Goal: Task Accomplishment & Management: Manage account settings

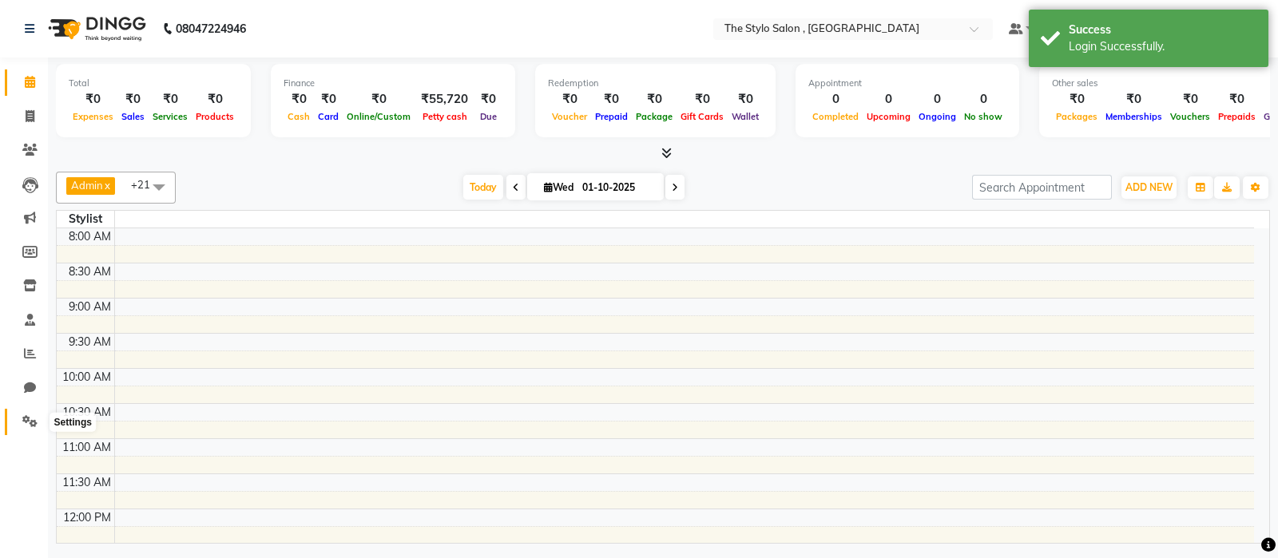
click at [27, 421] on icon at bounding box center [29, 421] width 15 height 12
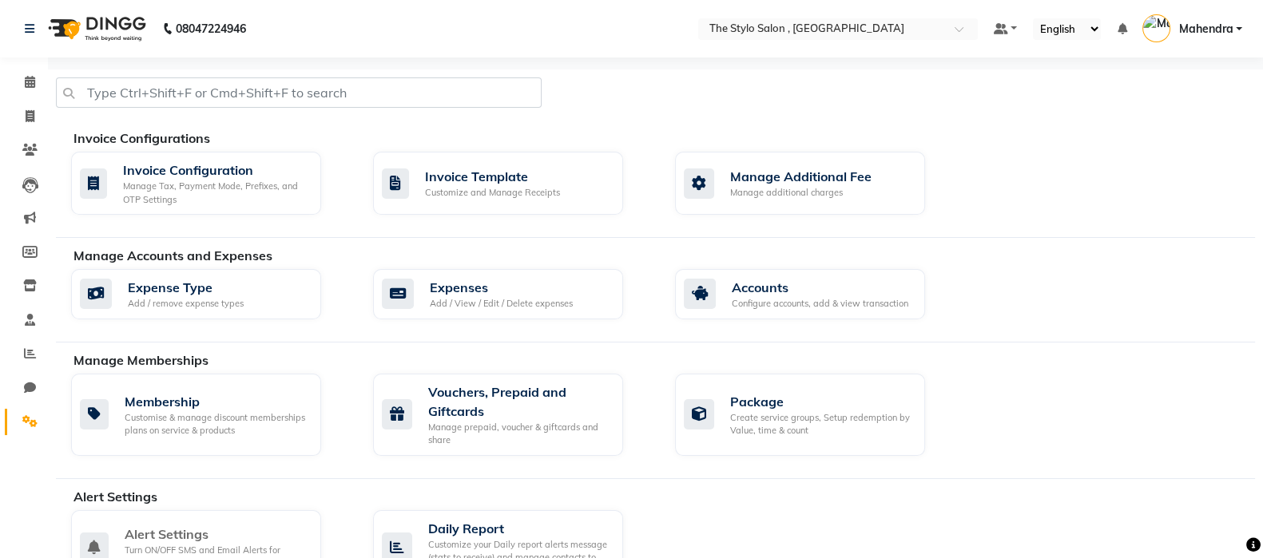
click at [189, 533] on div "Alert Settings" at bounding box center [217, 534] width 184 height 19
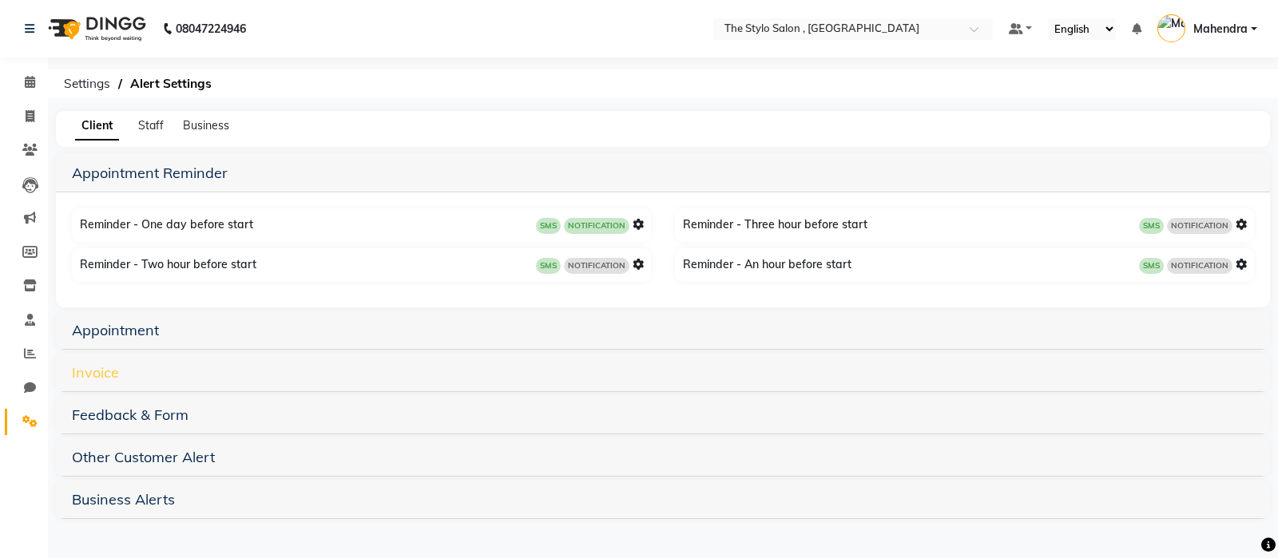
click at [102, 373] on link "Invoice" at bounding box center [95, 372] width 47 height 18
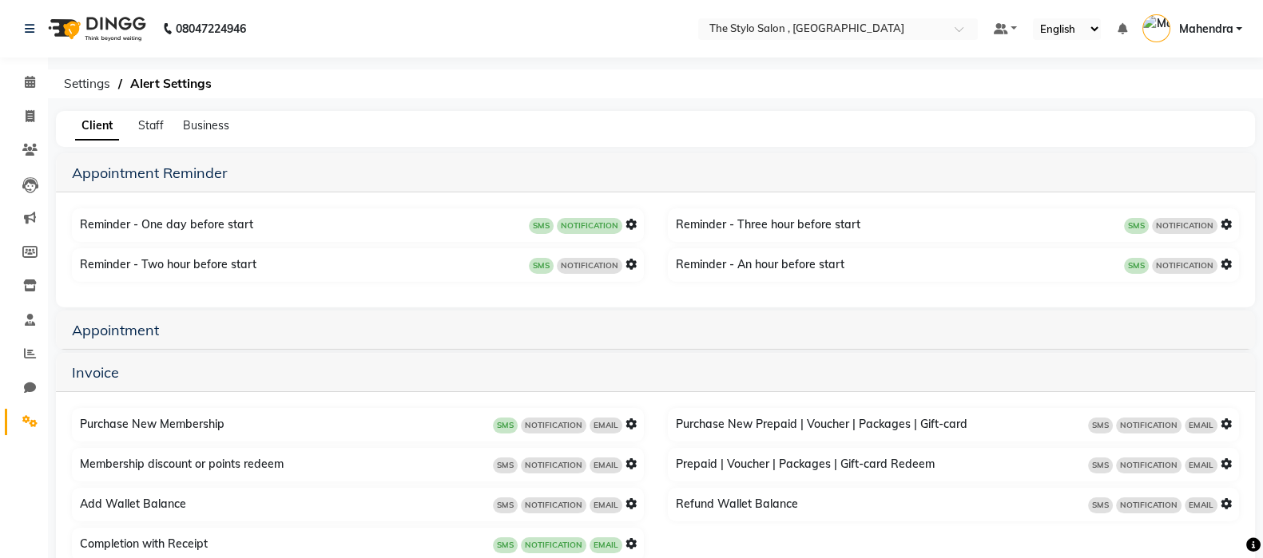
click at [1229, 30] on span "Mahendra" at bounding box center [1205, 29] width 54 height 17
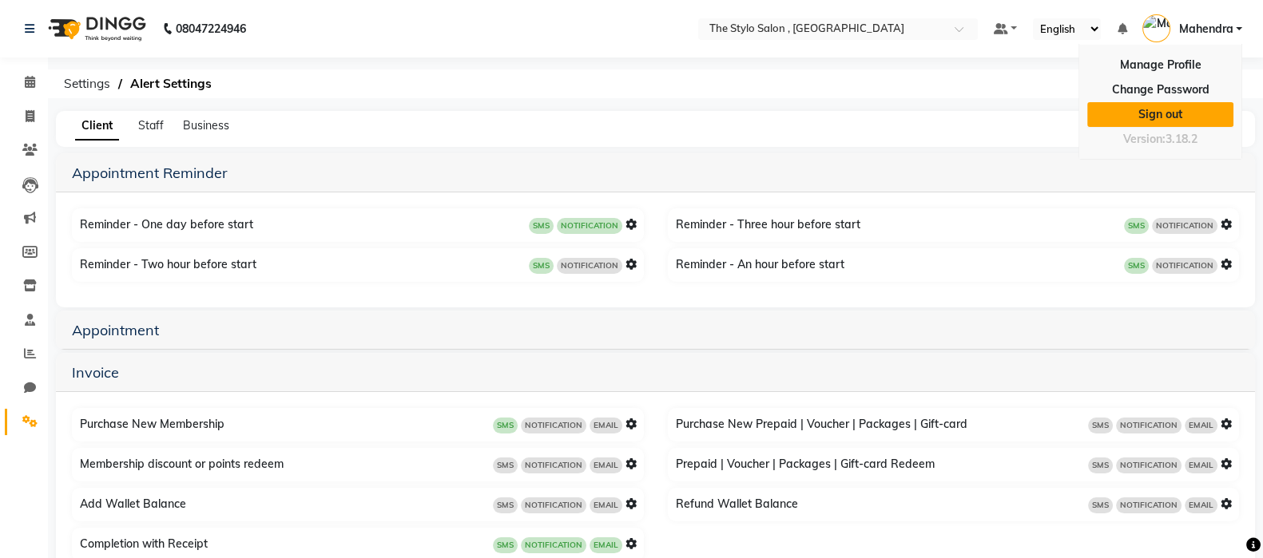
click at [1168, 116] on link "Sign out" at bounding box center [1160, 114] width 146 height 25
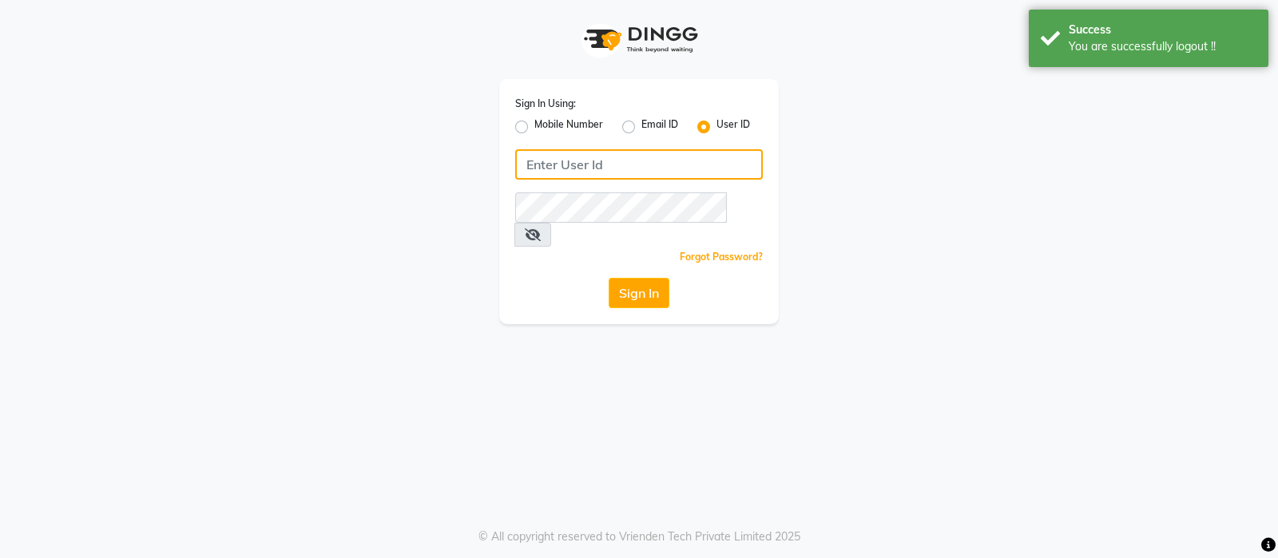
type input "9769017141"
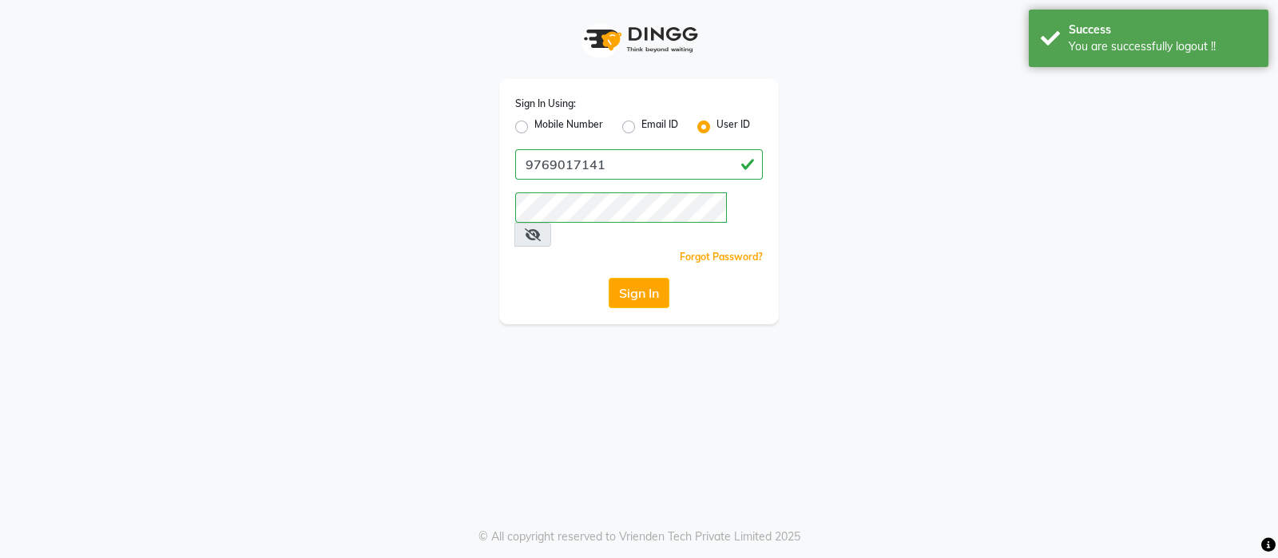
click at [534, 129] on label "Mobile Number" at bounding box center [568, 126] width 69 height 19
click at [534, 128] on input "Mobile Number" at bounding box center [539, 122] width 10 height 10
radio input "true"
radio input "false"
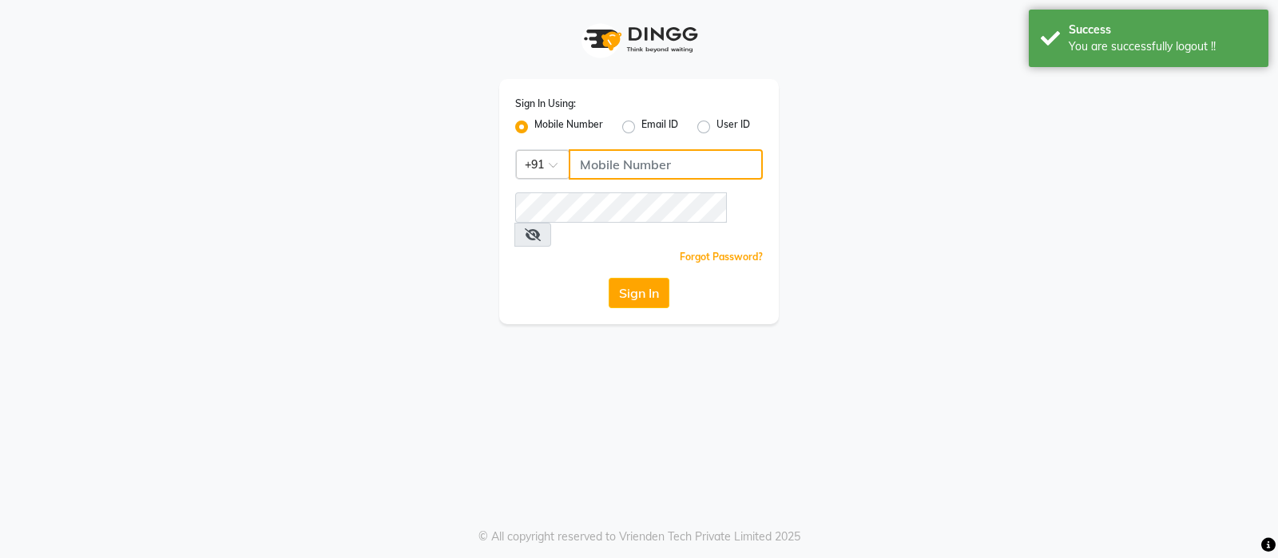
click at [643, 157] on input "Username" at bounding box center [666, 164] width 194 height 30
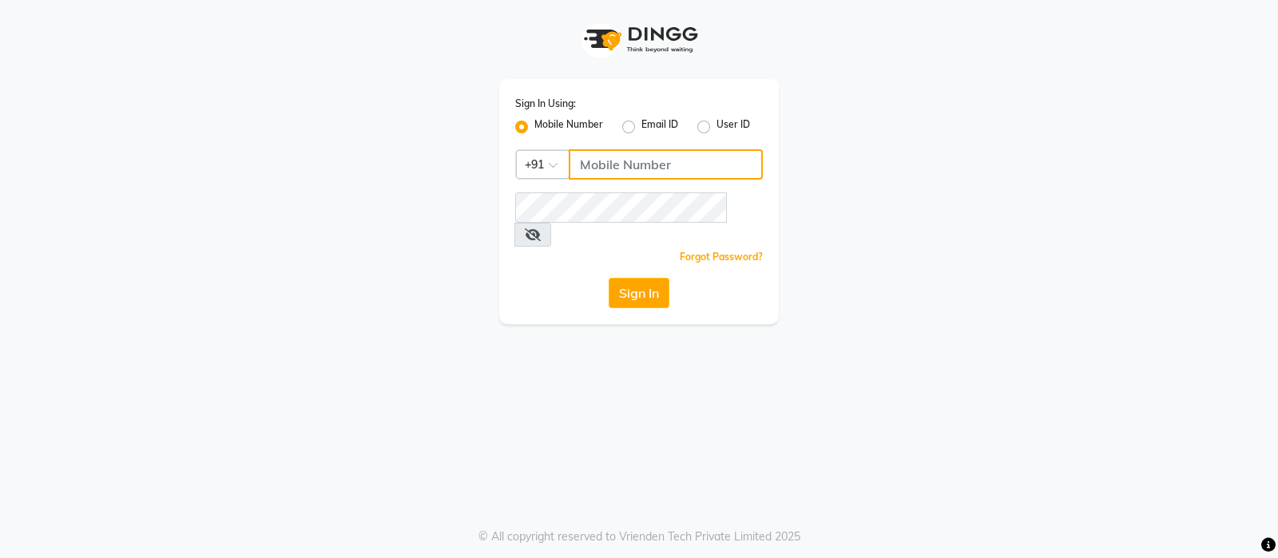
click at [618, 165] on input "Username" at bounding box center [666, 164] width 194 height 30
type input "9769017141"
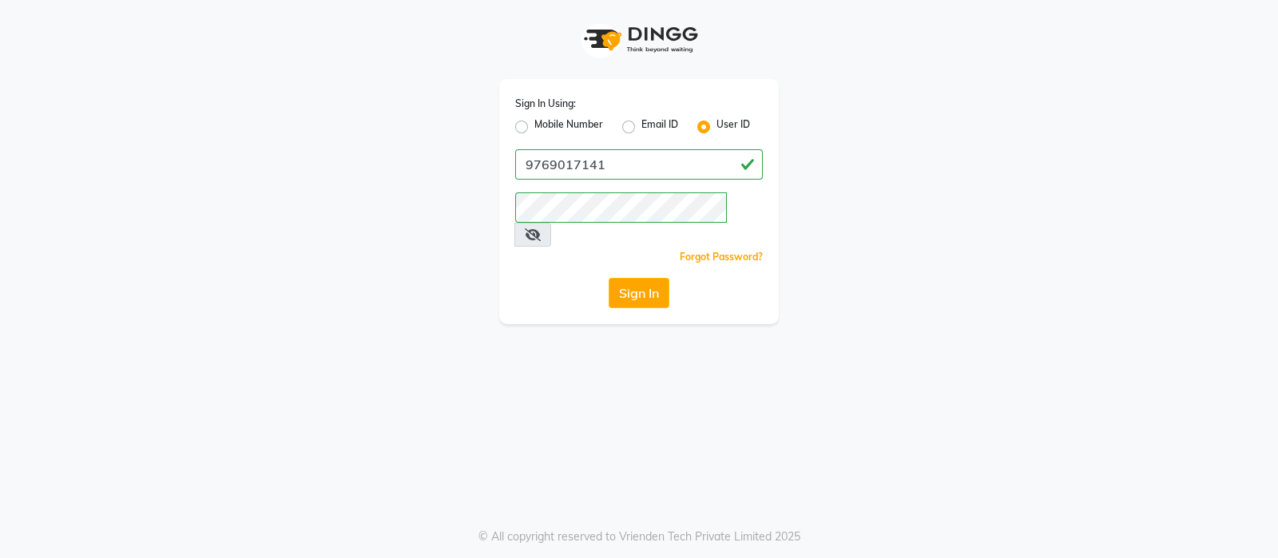
click at [534, 125] on label "Mobile Number" at bounding box center [568, 126] width 69 height 19
click at [534, 125] on input "Mobile Number" at bounding box center [539, 122] width 10 height 10
radio input "true"
radio input "false"
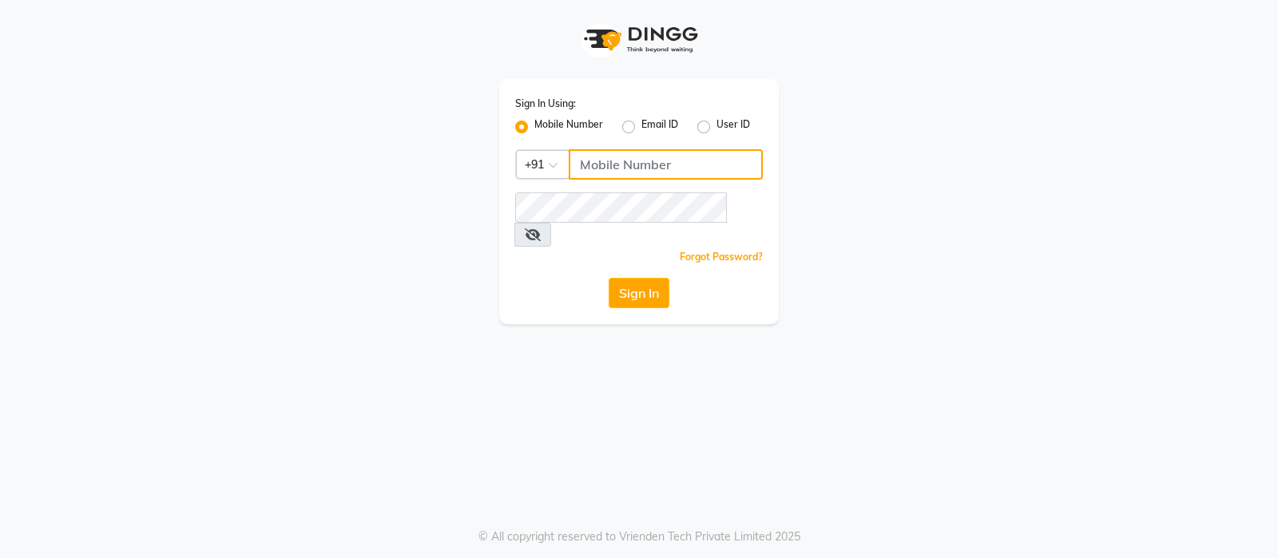
click at [616, 169] on input "Username" at bounding box center [666, 164] width 194 height 30
type input "9158615432"
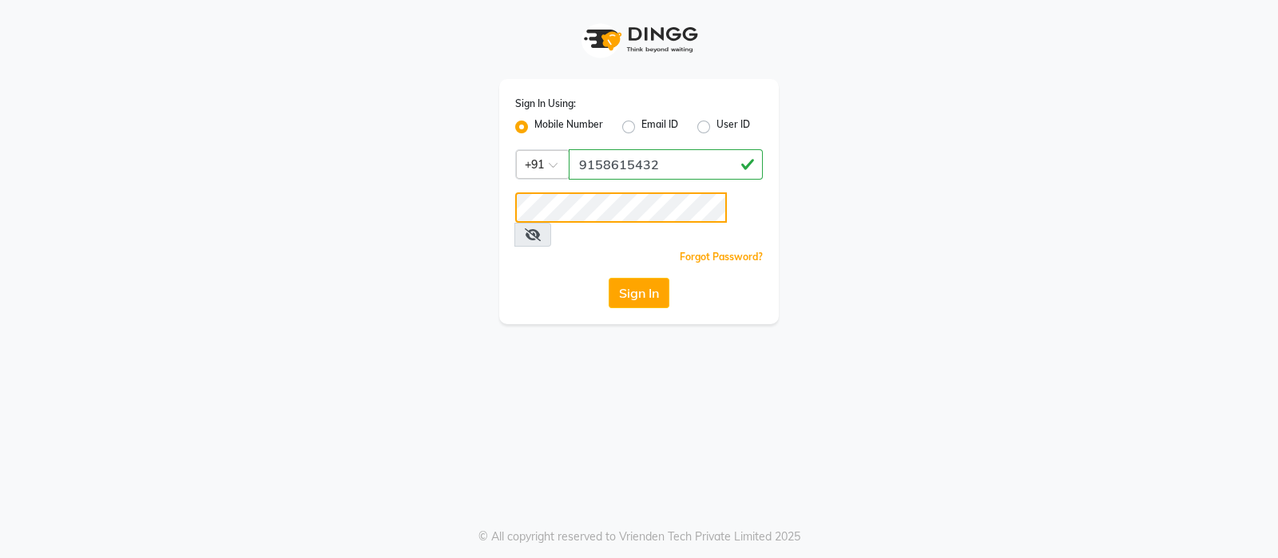
click at [609, 278] on button "Sign In" at bounding box center [639, 293] width 61 height 30
